Goal: Task Accomplishment & Management: Manage account settings

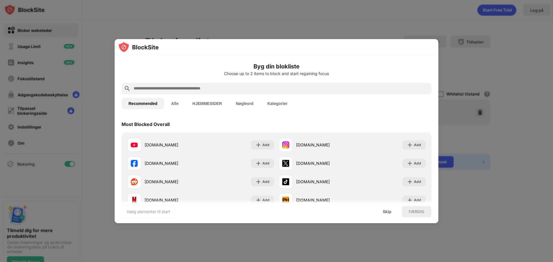
click at [296, 69] on h6 "Byg din blokliste" at bounding box center [276, 66] width 310 height 9
click at [181, 89] on input "text" at bounding box center [281, 88] width 296 height 7
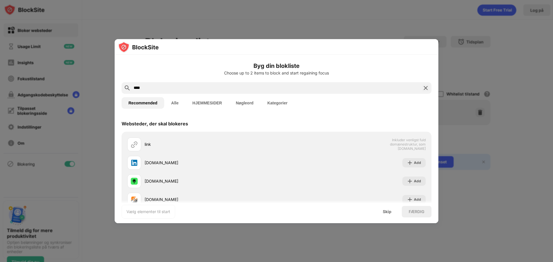
scroll to position [29, 0]
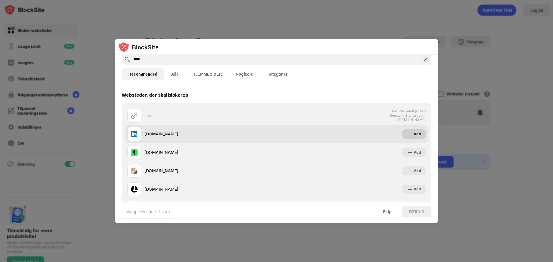
type input "****"
click at [414, 135] on div "Add" at bounding box center [417, 134] width 7 height 6
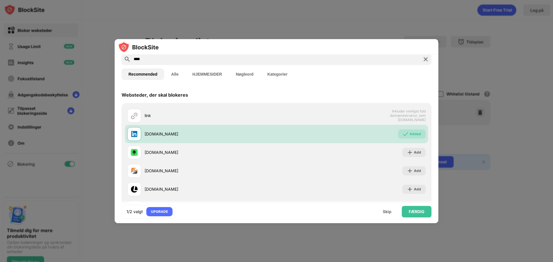
click at [285, 75] on button "Kategorier" at bounding box center [277, 74] width 34 height 12
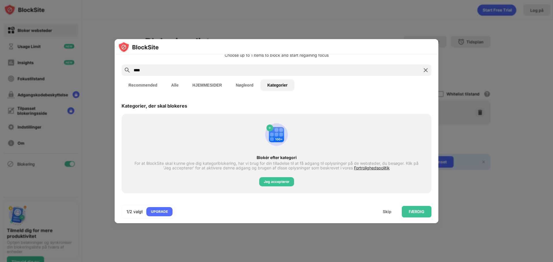
click at [143, 82] on button "Recommended" at bounding box center [142, 85] width 43 height 12
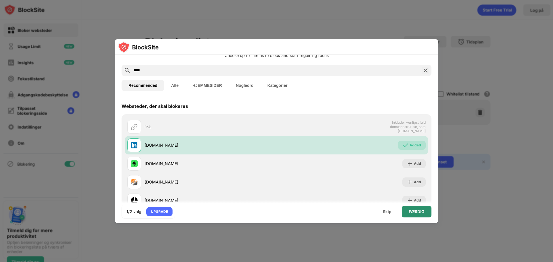
click at [422, 214] on div "FÆRDIG" at bounding box center [416, 211] width 16 height 5
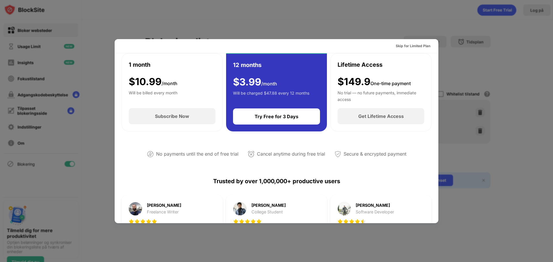
scroll to position [0, 0]
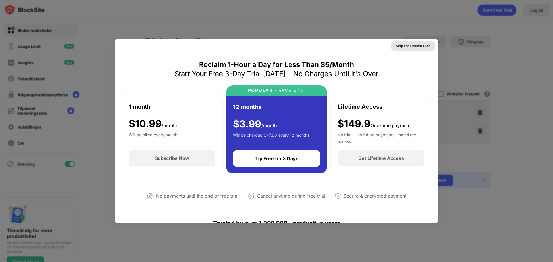
click at [409, 45] on div "Skip for Limited Plan" at bounding box center [412, 46] width 35 height 6
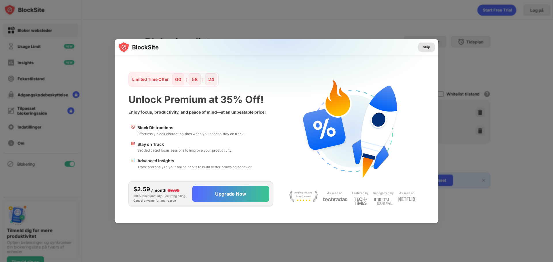
click at [430, 46] on div "Skip" at bounding box center [426, 47] width 17 height 9
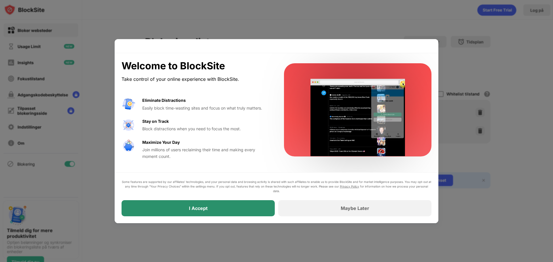
click at [232, 212] on div "I Accept" at bounding box center [197, 208] width 153 height 16
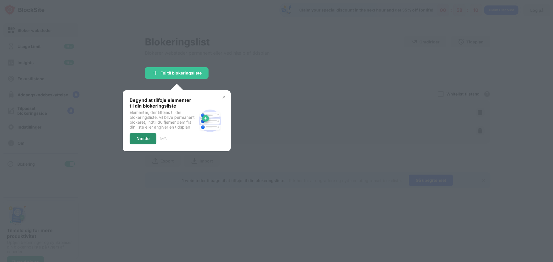
click at [141, 139] on div "Næste" at bounding box center [142, 138] width 13 height 5
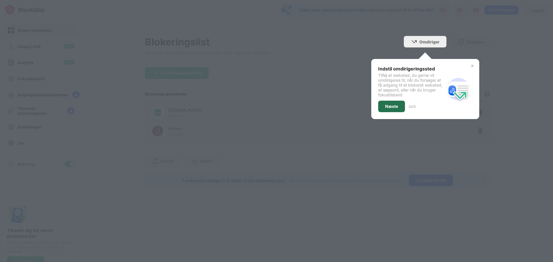
click at [389, 106] on div "Næste" at bounding box center [391, 106] width 13 height 5
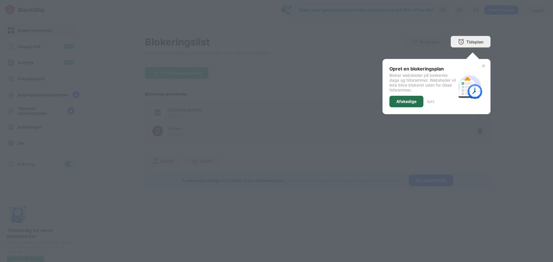
click at [402, 104] on div "Afskedige" at bounding box center [406, 102] width 34 height 12
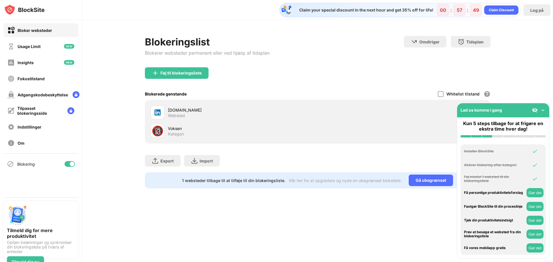
click at [544, 109] on img at bounding box center [543, 110] width 6 height 6
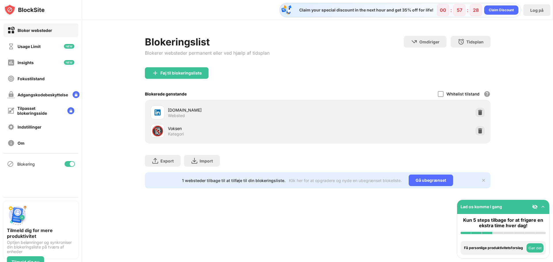
click at [480, 133] on div at bounding box center [479, 130] width 9 height 9
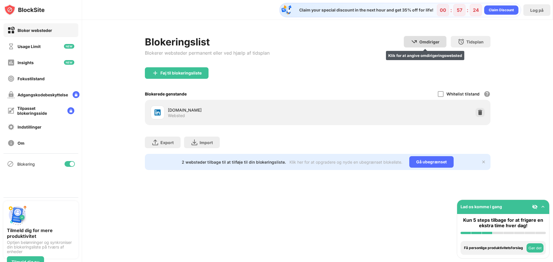
click at [426, 39] on div "Omdiriger Klik for at angive omdirigeringswebsted" at bounding box center [424, 42] width 43 height 12
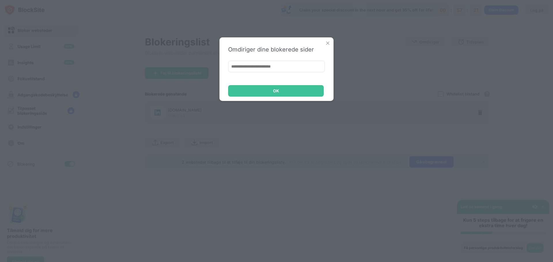
click at [303, 61] on div "Omdiriger dine blokerede sider OK" at bounding box center [276, 69] width 114 height 64
click at [302, 67] on input at bounding box center [276, 67] width 97 height 12
type input "**********"
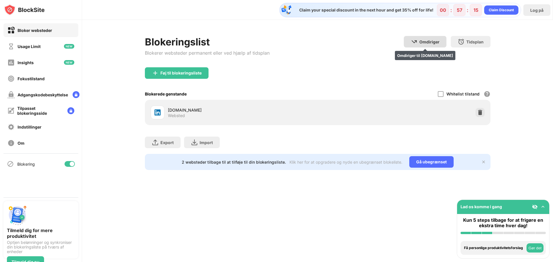
click at [420, 44] on div "Omdiriger Omdiriger til google.com" at bounding box center [424, 42] width 43 height 12
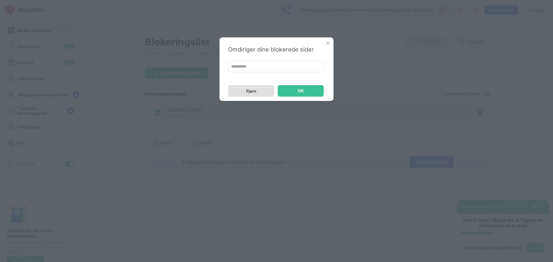
click at [265, 89] on div "Fjern" at bounding box center [251, 91] width 46 height 12
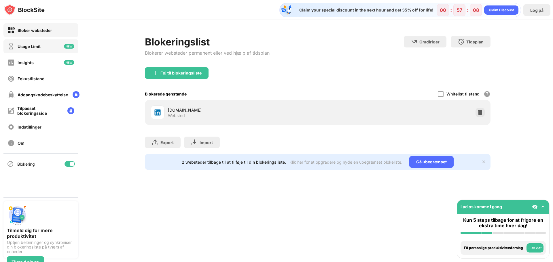
click at [29, 52] on div "Usage Limit" at bounding box center [40, 46] width 75 height 14
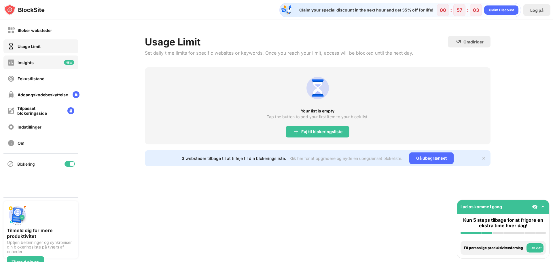
click at [36, 58] on div "Insights" at bounding box center [40, 63] width 75 height 14
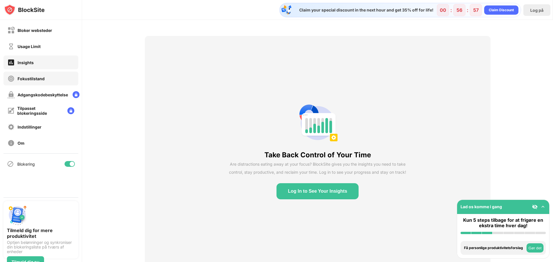
click at [49, 78] on div "Fokustilstand" at bounding box center [40, 79] width 75 height 14
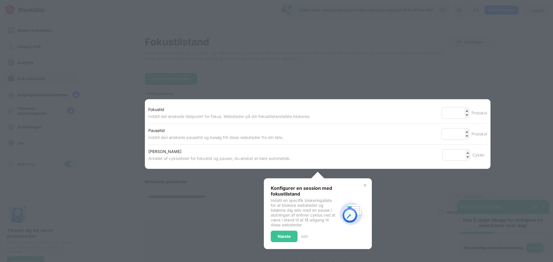
click at [127, 123] on div at bounding box center [276, 131] width 553 height 262
click at [362, 186] on img at bounding box center [364, 185] width 5 height 5
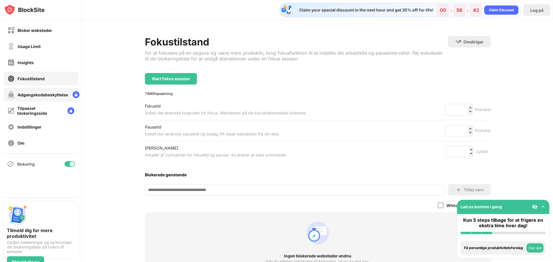
click at [32, 93] on div "Adgangskodebeskyttelse" at bounding box center [43, 94] width 50 height 5
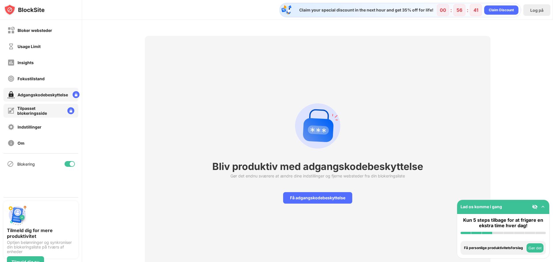
click at [32, 107] on div "Tilpasset blokeringsside" at bounding box center [39, 111] width 45 height 10
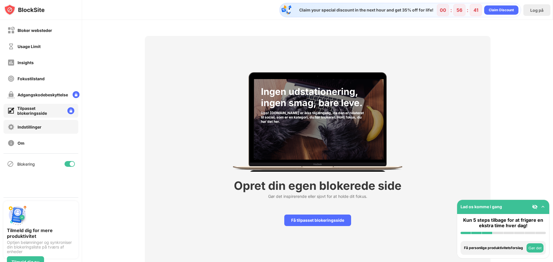
click at [33, 126] on div "Indstillinger" at bounding box center [30, 127] width 24 height 5
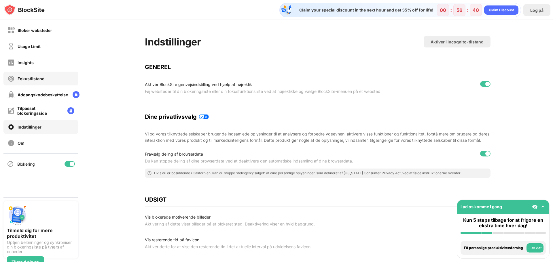
click at [37, 72] on div "Fokustilstand" at bounding box center [40, 79] width 75 height 14
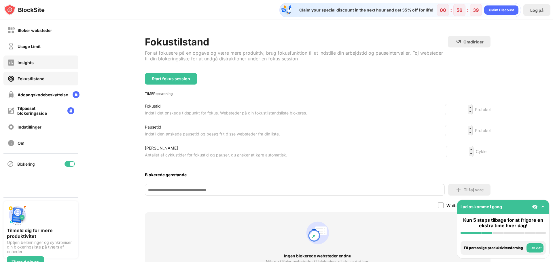
click at [37, 59] on div "Insights" at bounding box center [40, 63] width 75 height 14
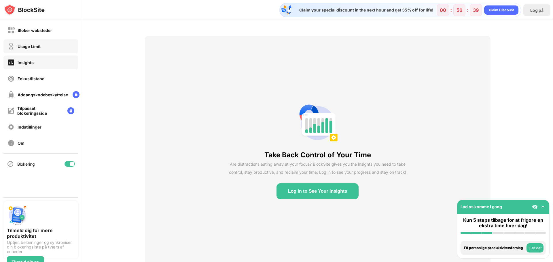
click at [38, 45] on div "Usage Limit" at bounding box center [29, 46] width 23 height 5
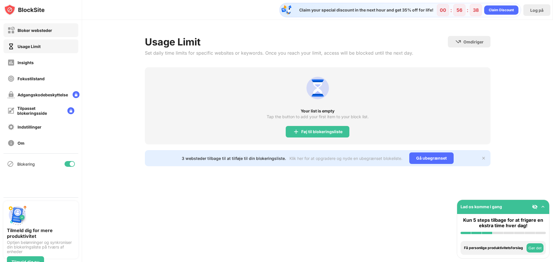
click at [39, 31] on div "Bloker websteder" at bounding box center [35, 30] width 35 height 5
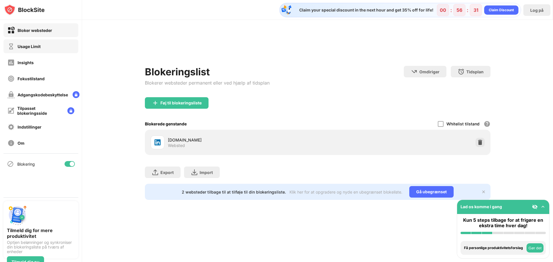
click at [31, 52] on div "Usage Limit" at bounding box center [40, 46] width 75 height 14
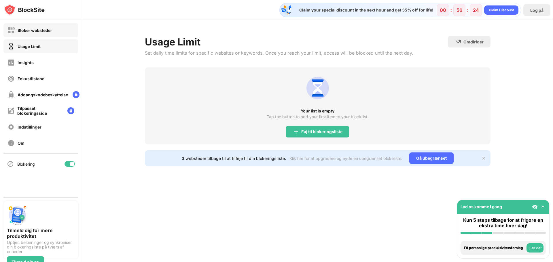
click at [43, 31] on div "Bloker websteder" at bounding box center [35, 30] width 35 height 5
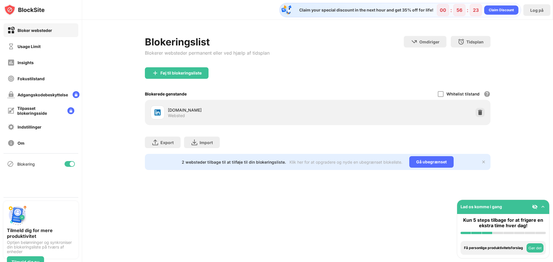
click at [222, 117] on div "linkedin.com Websted" at bounding box center [243, 112] width 150 height 11
click at [168, 109] on div "linkedin.com" at bounding box center [243, 110] width 150 height 6
click at [173, 109] on div "linkedin.com" at bounding box center [243, 110] width 150 height 6
drag, startPoint x: 173, startPoint y: 109, endPoint x: 167, endPoint y: 108, distance: 5.9
click at [168, 108] on div "linkedin.com" at bounding box center [243, 110] width 150 height 6
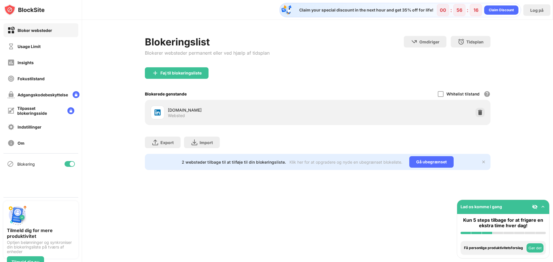
click at [169, 108] on div "linkedin.com" at bounding box center [243, 110] width 150 height 6
click at [484, 43] on div "Tidsplan Vælg hvilke dage og tidsrammer blokeringslisten skal være aktiv. (kun …" at bounding box center [470, 42] width 40 height 12
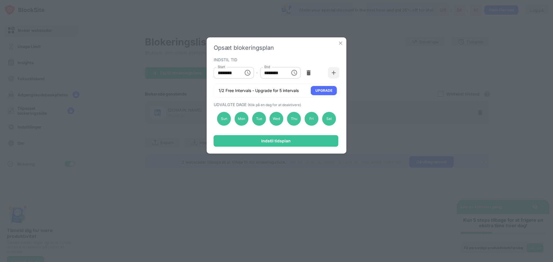
click at [248, 73] on icon "Choose time, selected time is 10:00 AM" at bounding box center [247, 72] width 7 height 7
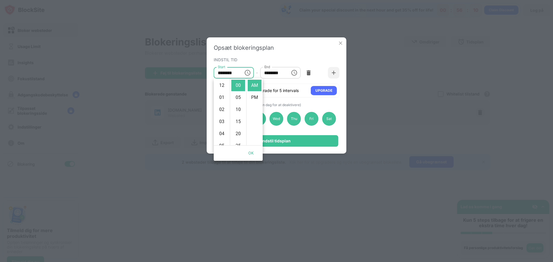
scroll to position [121, 0]
click at [220, 106] on li "08" at bounding box center [222, 108] width 14 height 12
type input "********"
click at [261, 65] on div "Start ******** Start - End ******** End" at bounding box center [277, 72] width 126 height 17
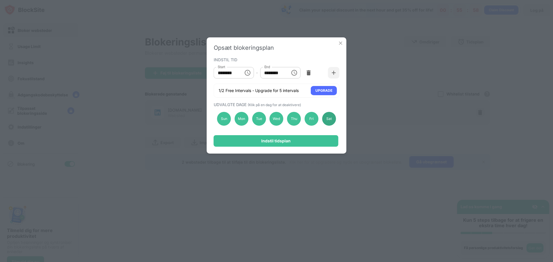
click at [332, 119] on div "Sat" at bounding box center [329, 119] width 14 height 14
click at [225, 120] on div "Sun" at bounding box center [224, 119] width 14 height 14
click at [295, 74] on icon "Choose time, selected time is 1:00 PM" at bounding box center [293, 72] width 7 height 7
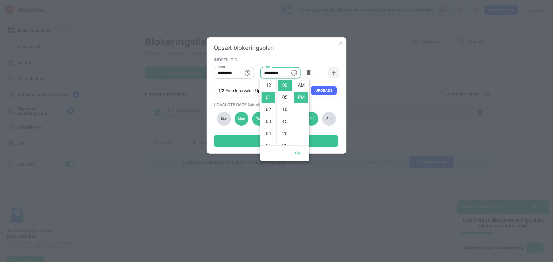
scroll to position [12, 0]
click at [266, 110] on li "03" at bounding box center [268, 110] width 14 height 12
type input "********"
click at [306, 58] on div "INDSTIL TID" at bounding box center [276, 59] width 124 height 5
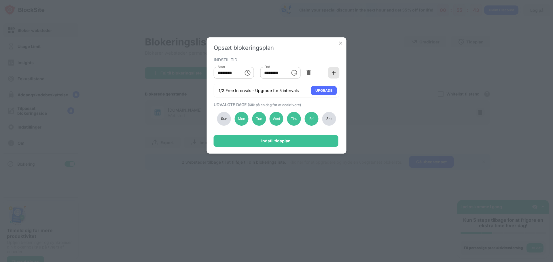
click at [334, 71] on img at bounding box center [334, 73] width 6 height 6
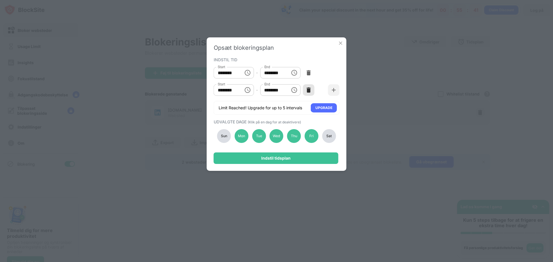
click at [310, 89] on img at bounding box center [308, 90] width 6 height 6
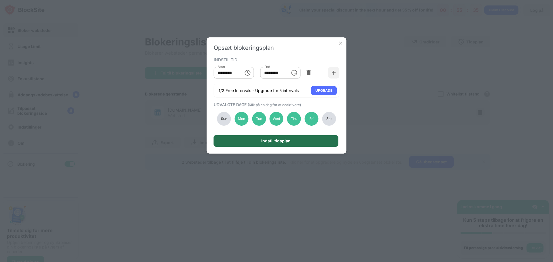
click at [272, 140] on div "Indstil tidsplan" at bounding box center [275, 141] width 29 height 5
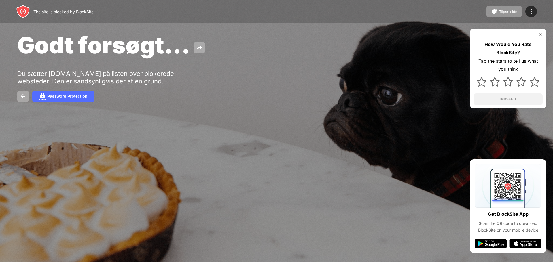
click at [264, 84] on div "Godt forsøgt... Du sætter linkedin.com på listen over blokerede websteder. Den …" at bounding box center [276, 66] width 553 height 133
click at [539, 35] on img at bounding box center [540, 34] width 5 height 5
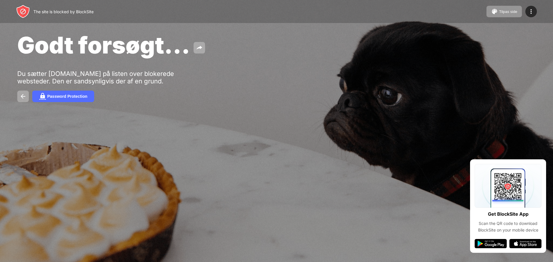
drag, startPoint x: 249, startPoint y: 108, endPoint x: 229, endPoint y: 104, distance: 20.3
click at [229, 104] on div "Godt forsøgt... Du sætter linkedin.com på listen over blokerede websteder. Den …" at bounding box center [276, 66] width 553 height 133
click at [135, 73] on div "Du sætter [DOMAIN_NAME] på listen over blokerede websteder. Den er sandsynligvi…" at bounding box center [106, 77] width 178 height 15
click at [98, 82] on div "Du sætter [DOMAIN_NAME] på listen over blokerede websteder. Den er sandsynligvi…" at bounding box center [106, 77] width 178 height 15
click at [58, 97] on div "Password Protection" at bounding box center [67, 96] width 40 height 5
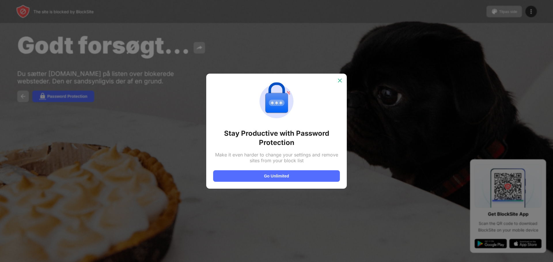
click at [339, 83] on img at bounding box center [340, 81] width 6 height 6
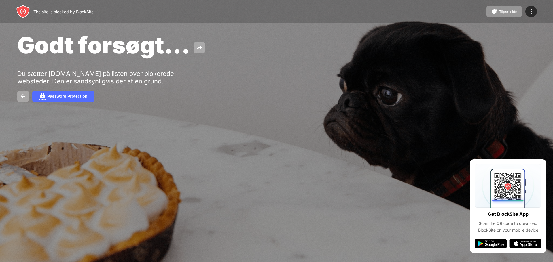
click at [292, 84] on div "Godt forsøgt... Du sætter linkedin.com på listen over blokerede websteder. Den …" at bounding box center [276, 66] width 553 height 133
drag, startPoint x: 292, startPoint y: 84, endPoint x: 266, endPoint y: 78, distance: 26.0
click at [266, 78] on div "Godt forsøgt... Du sætter linkedin.com på listen over blokerede websteder. Den …" at bounding box center [276, 66] width 553 height 133
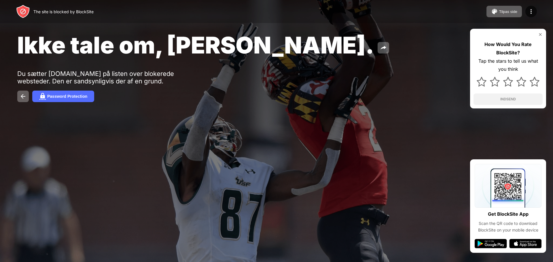
click at [309, 94] on div "Password Protection" at bounding box center [276, 97] width 518 height 12
click at [494, 15] on img at bounding box center [494, 11] width 7 height 7
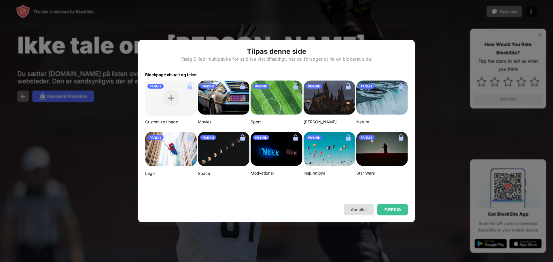
click at [356, 206] on button "Annuller" at bounding box center [359, 210] width 30 height 12
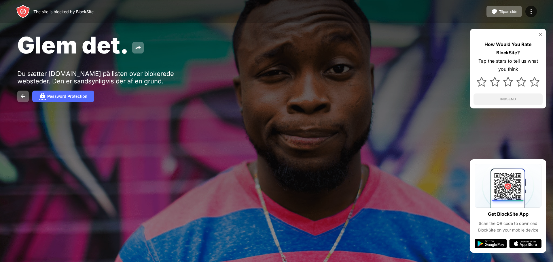
click at [157, 99] on div "Password Protection" at bounding box center [276, 97] width 518 height 12
drag, startPoint x: 157, startPoint y: 99, endPoint x: 157, endPoint y: 91, distance: 7.5
click at [157, 91] on div "Password Protection" at bounding box center [276, 97] width 518 height 12
